Goal: Task Accomplishment & Management: Use online tool/utility

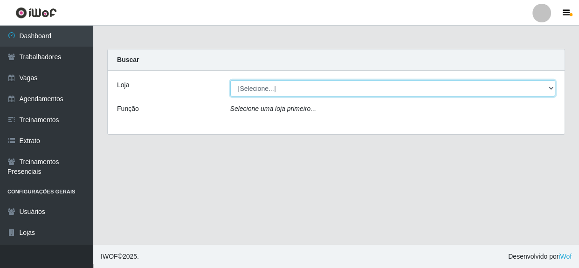
click at [267, 81] on select "[Selecione...] Rede Compras - CD Logistica" at bounding box center [393, 88] width 326 height 16
select select "429"
click at [230, 80] on select "[Selecione...] Rede Compras - CD Logistica" at bounding box center [393, 88] width 326 height 16
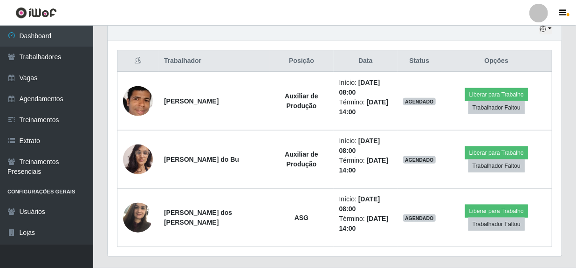
scroll to position [359, 0]
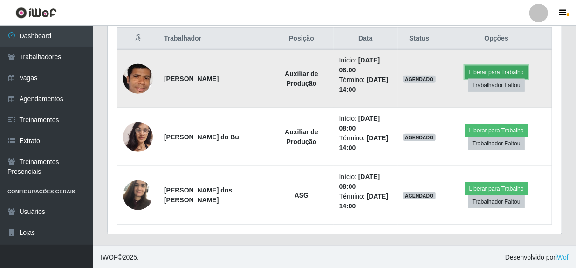
click at [502, 68] on button "Liberar para Trabalho" at bounding box center [496, 72] width 63 height 13
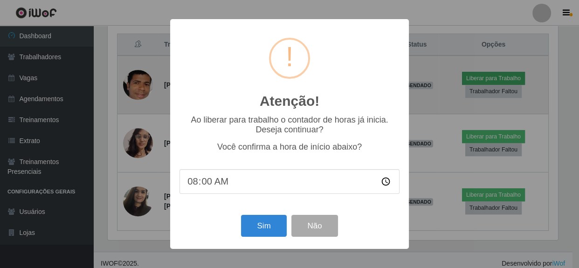
scroll to position [194, 450]
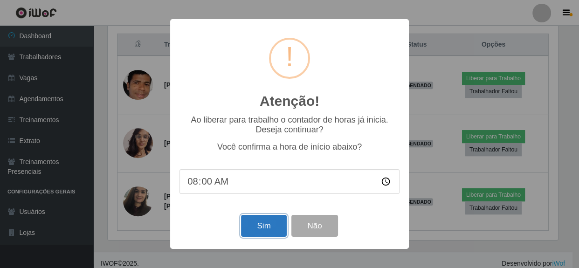
click at [264, 223] on button "Sim" at bounding box center [263, 226] width 45 height 22
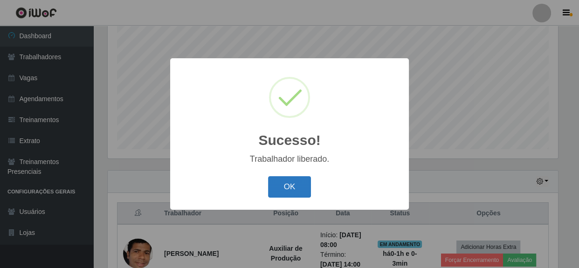
click at [291, 191] on button "OK" at bounding box center [289, 187] width 43 height 22
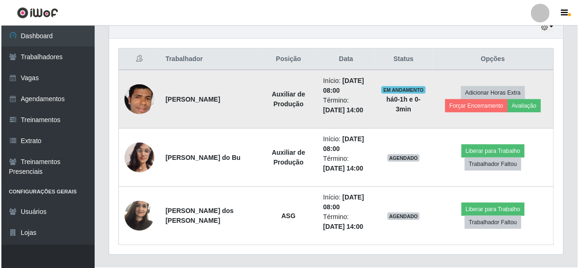
scroll to position [354, 0]
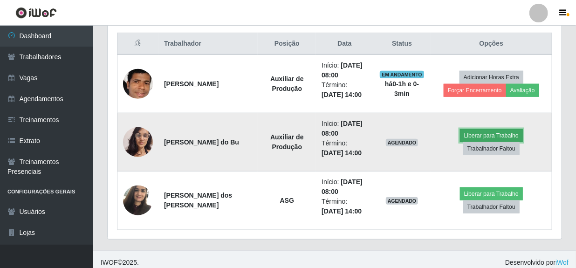
click at [474, 136] on button "Liberar para Trabalho" at bounding box center [491, 135] width 63 height 13
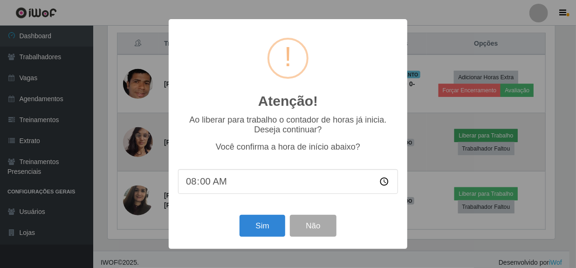
scroll to position [194, 450]
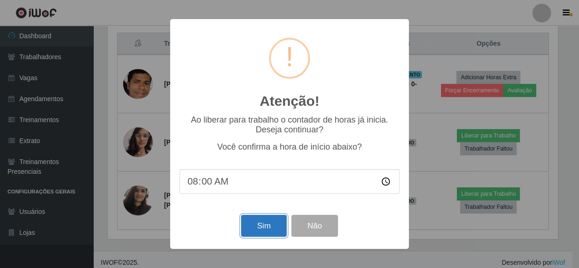
click at [268, 226] on button "Sim" at bounding box center [263, 226] width 45 height 22
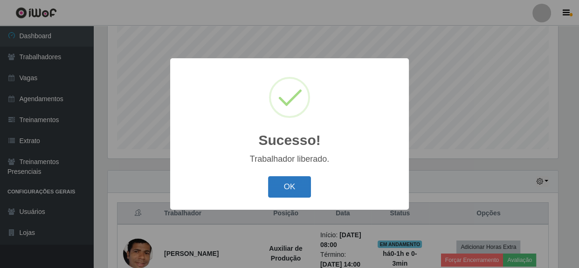
click at [292, 186] on button "OK" at bounding box center [289, 187] width 43 height 22
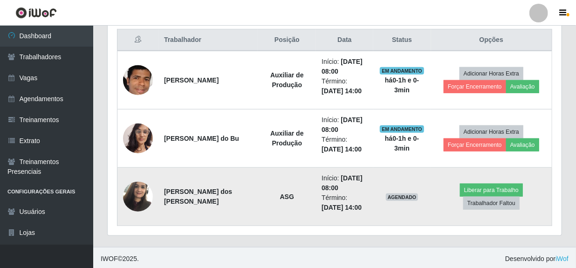
scroll to position [359, 0]
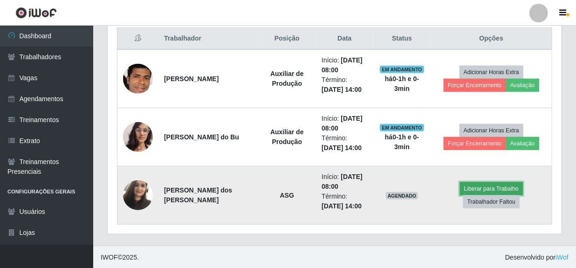
click at [474, 183] on button "Liberar para Trabalho" at bounding box center [491, 188] width 63 height 13
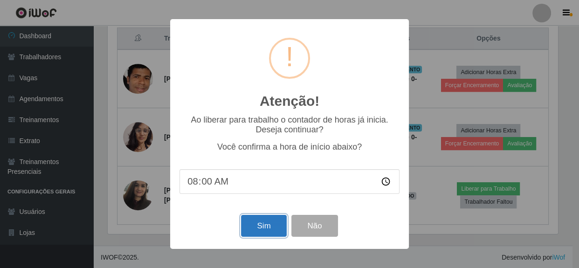
click at [266, 224] on button "Sim" at bounding box center [263, 226] width 45 height 22
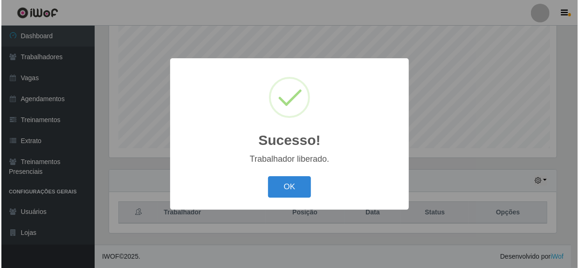
scroll to position [0, 0]
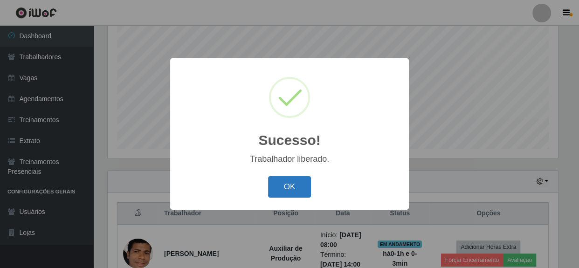
click at [275, 190] on button "OK" at bounding box center [289, 187] width 43 height 22
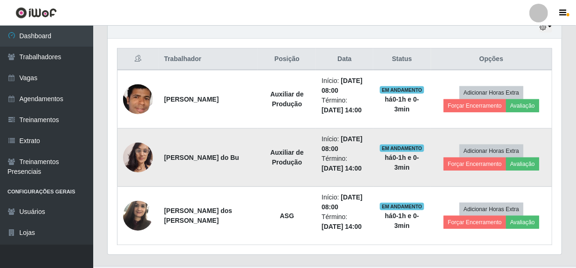
scroll to position [359, 0]
